Goal: Check status: Check status

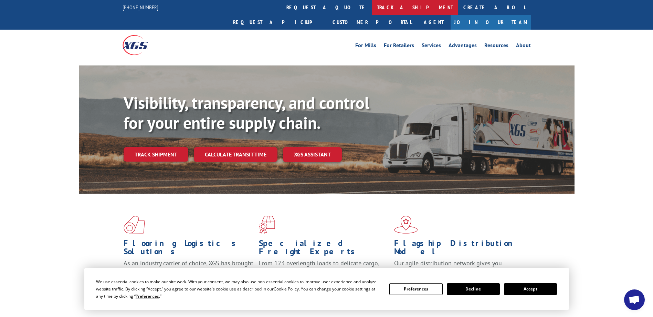
click at [372, 8] on link "track a shipment" at bounding box center [415, 7] width 86 height 15
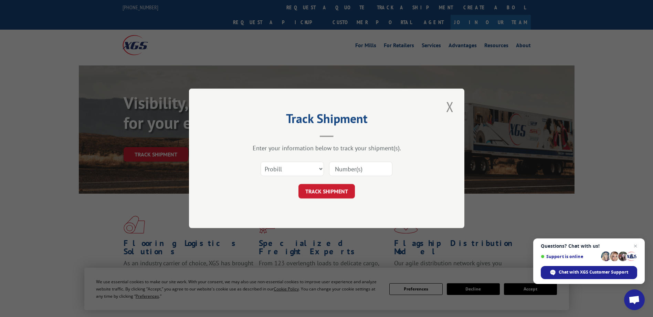
click at [332, 169] on input at bounding box center [360, 169] width 63 height 14
paste input "5521003"
type input "5521003"
click at [330, 189] on button "TRACK SHIPMENT" at bounding box center [326, 191] width 56 height 14
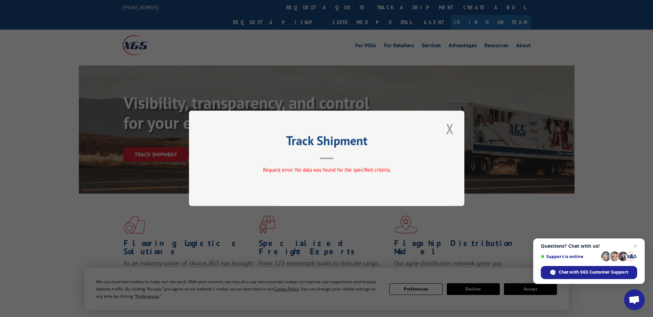
click at [448, 127] on button "Close modal" at bounding box center [450, 128] width 12 height 19
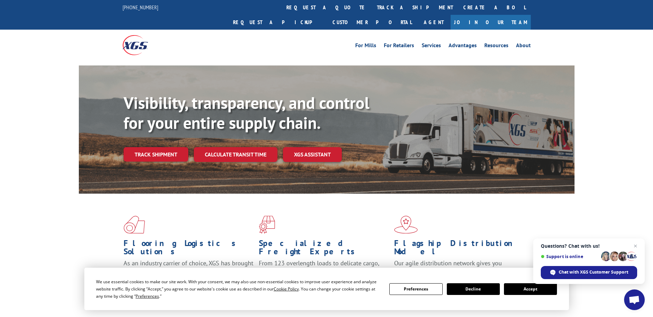
click at [372, 7] on link "track a shipment" at bounding box center [415, 7] width 86 height 15
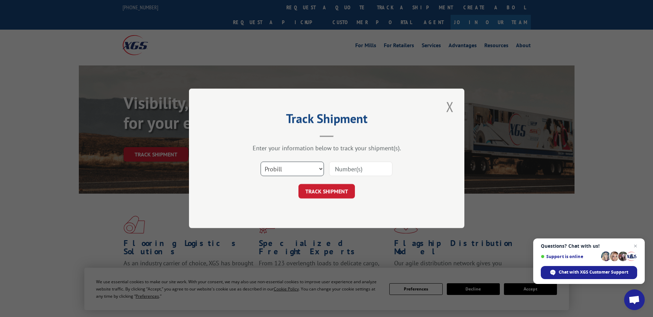
click at [305, 172] on select "Select category... Probill BOL PO" at bounding box center [291, 169] width 63 height 14
select select "bol"
click at [260, 162] on select "Select category... Probill BOL PO" at bounding box center [291, 169] width 63 height 14
click at [334, 170] on input at bounding box center [360, 169] width 63 height 14
paste input "5521003"
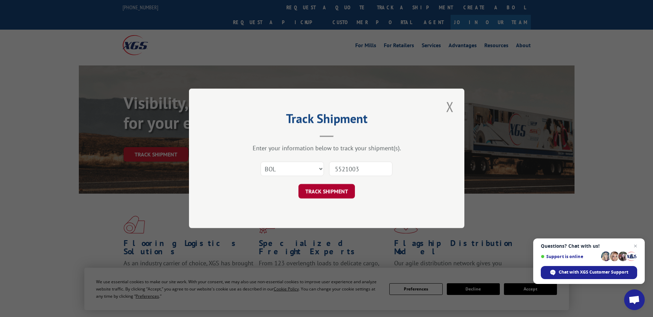
type input "5521003"
click at [322, 192] on button "TRACK SHIPMENT" at bounding box center [326, 191] width 56 height 14
